Goal: Navigation & Orientation: Find specific page/section

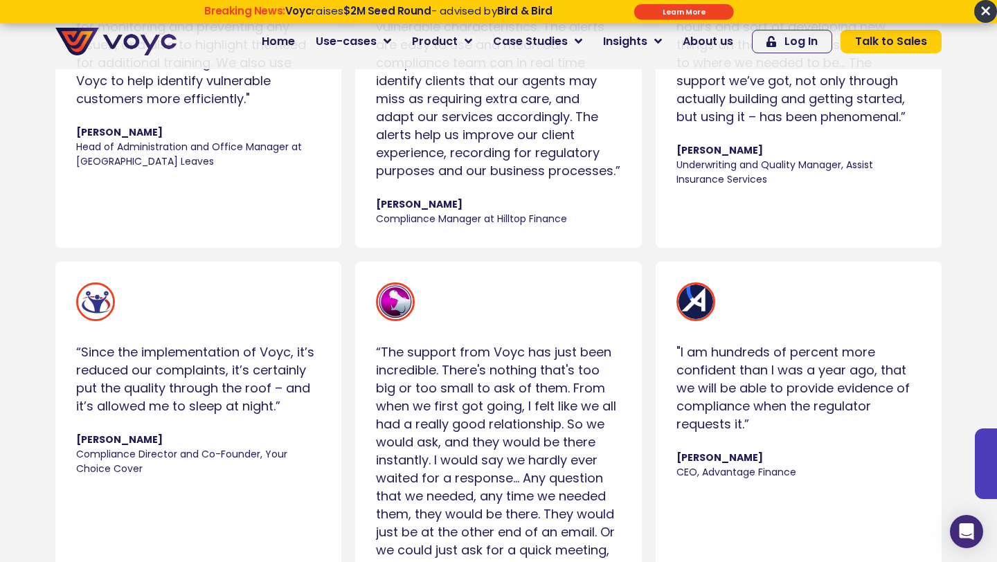
scroll to position [1106, 0]
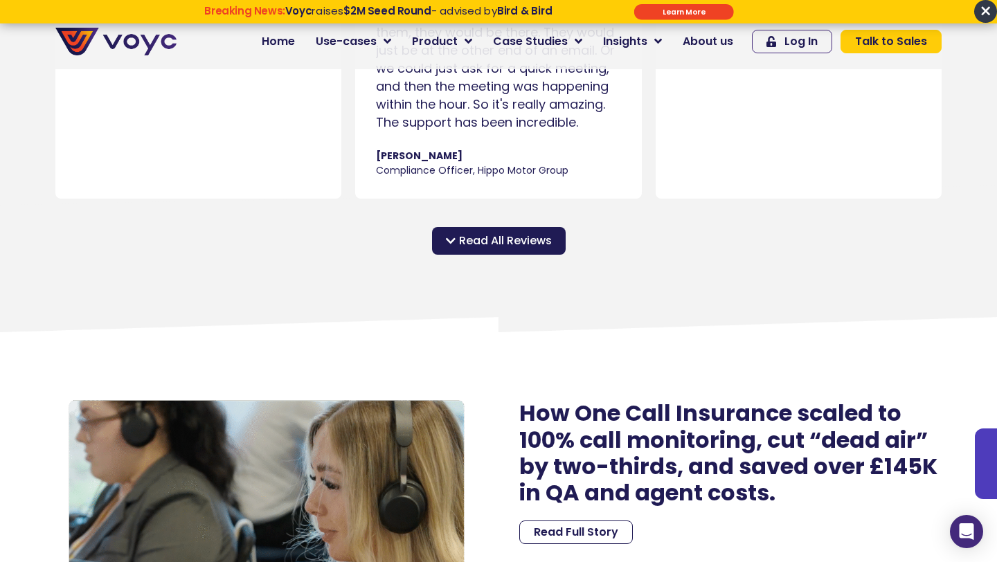
click at [495, 238] on span "Read All Reviews" at bounding box center [505, 241] width 93 height 17
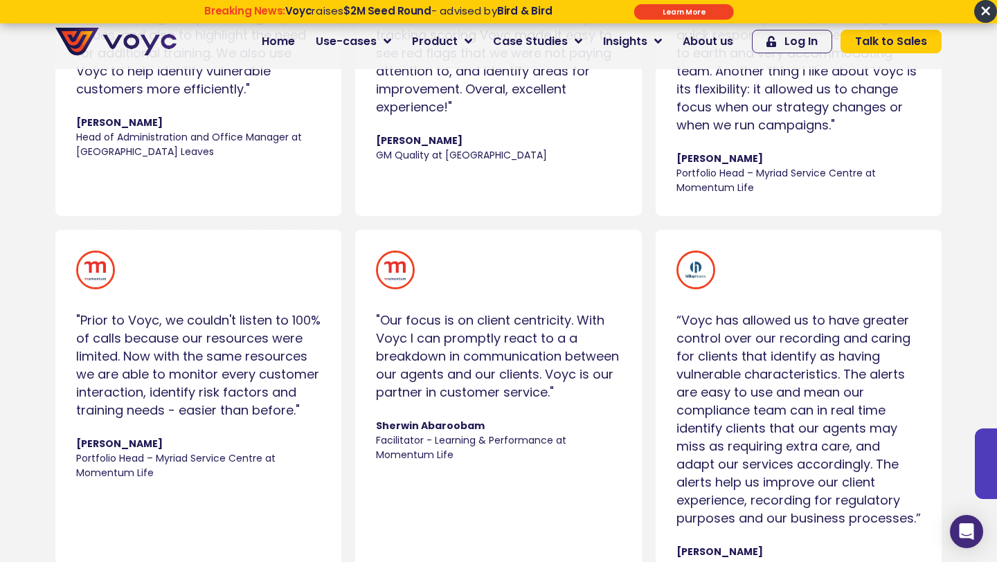
scroll to position [4188, 0]
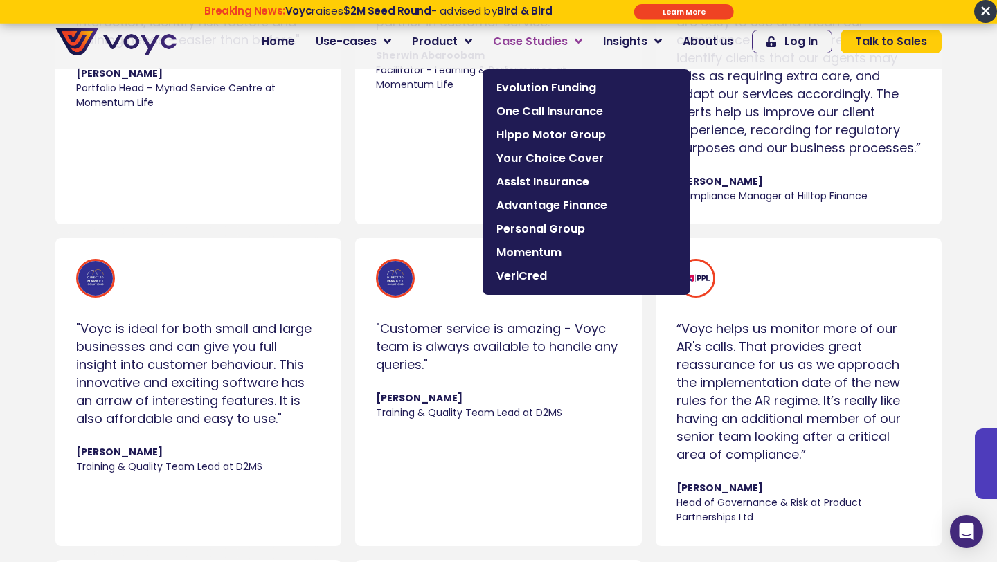
click at [519, 43] on span "Case Studies" at bounding box center [530, 41] width 75 height 17
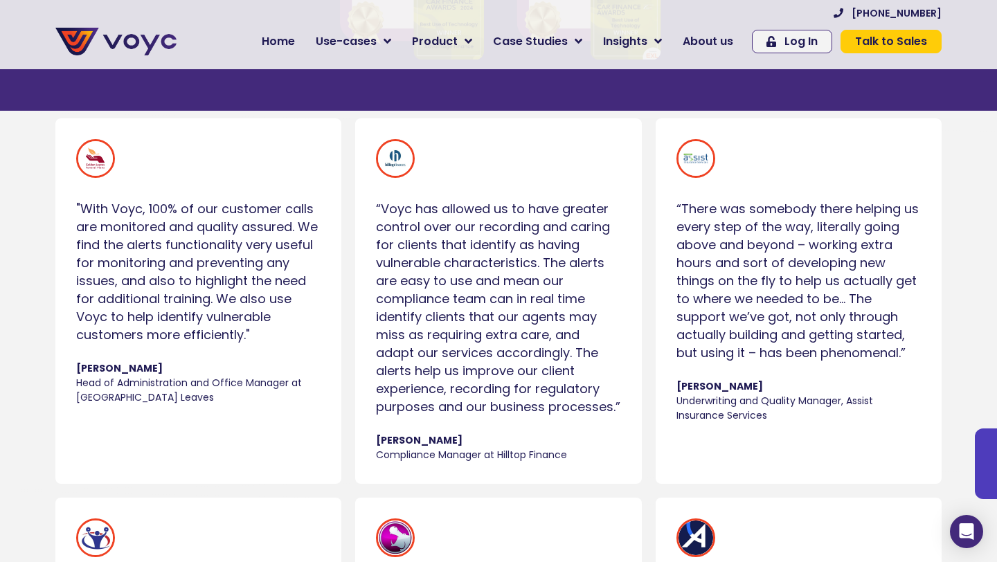
scroll to position [863, 0]
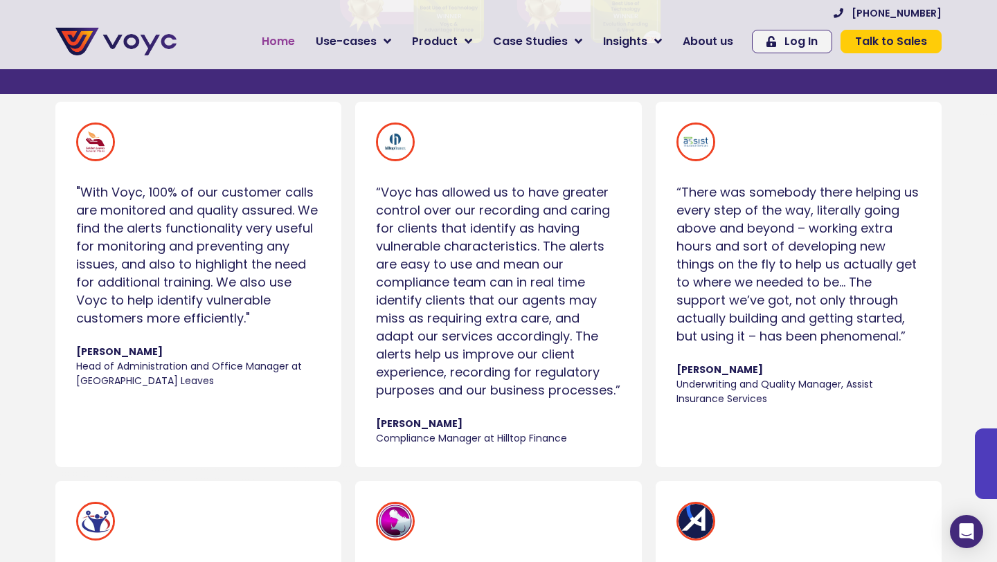
click at [283, 44] on span "Home" at bounding box center [278, 41] width 33 height 17
